Goal: Task Accomplishment & Management: Use online tool/utility

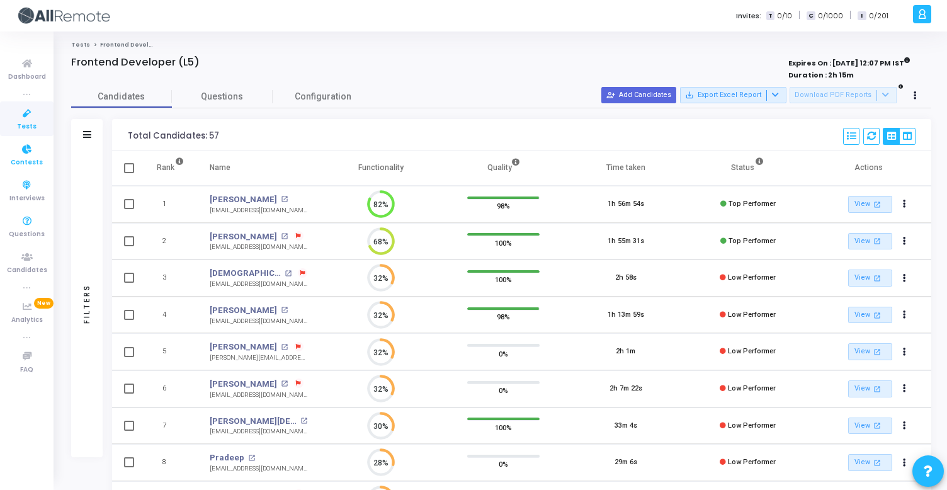
click at [22, 149] on icon at bounding box center [27, 150] width 26 height 16
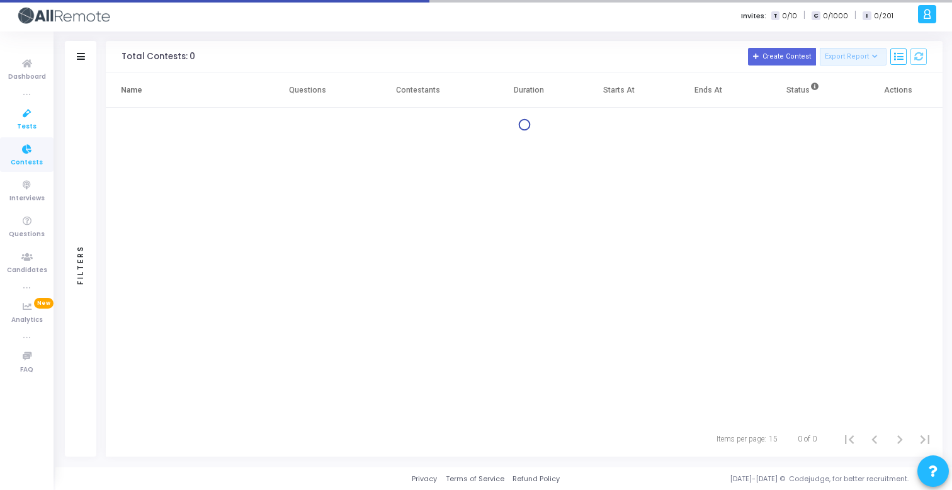
click at [23, 117] on icon at bounding box center [27, 114] width 26 height 16
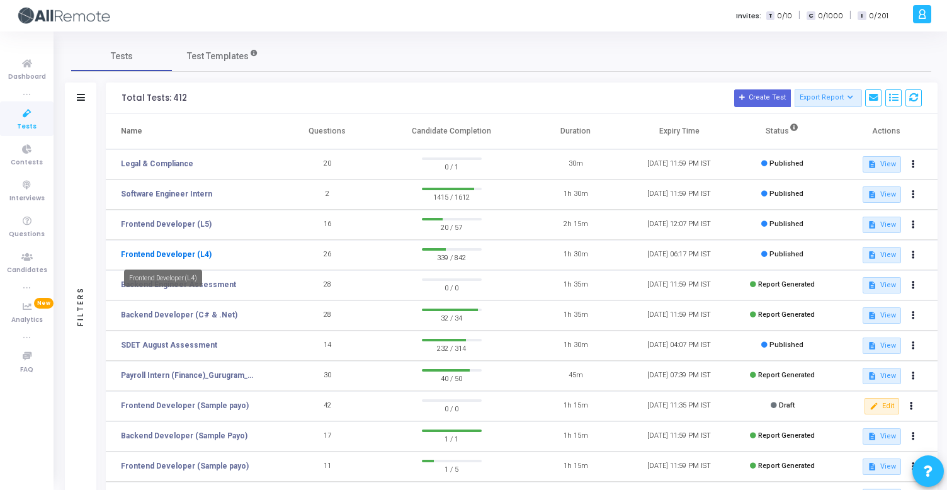
click at [193, 255] on link "Frontend Developer (L4)" at bounding box center [166, 254] width 91 height 11
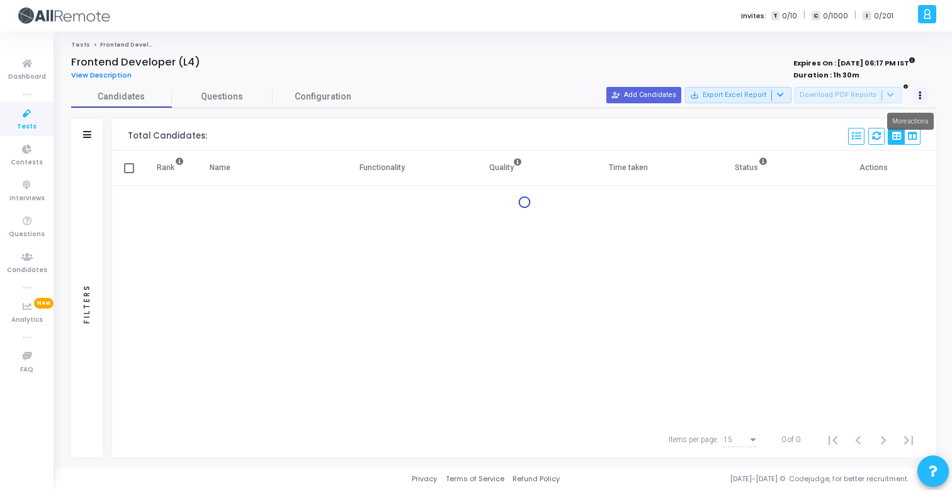
click at [922, 100] on button at bounding box center [921, 96] width 18 height 18
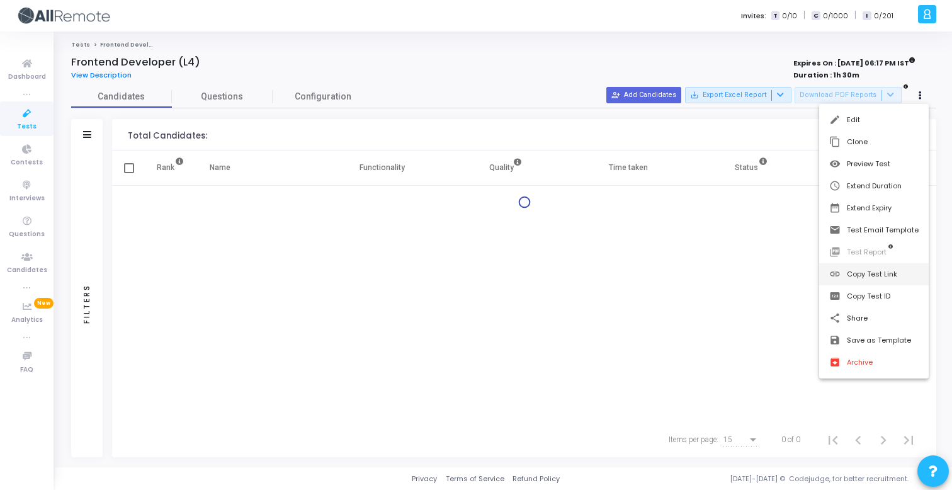
click at [875, 270] on button "link Copy Test Link" at bounding box center [875, 274] width 110 height 22
